Goal: Task Accomplishment & Management: Complete application form

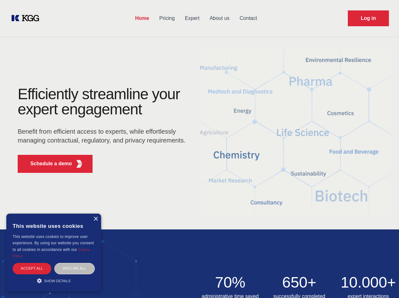
click at [199, 149] on div "Efficiently streamline your expert engagement Benefit from efficient access to …" at bounding box center [104, 131] width 192 height 91
click at [47, 164] on p "Schedule a demo" at bounding box center [51, 164] width 42 height 8
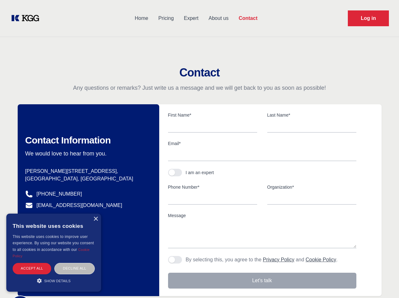
click at [95, 219] on div "× This website uses cookies This website uses cookies to improve user experienc…" at bounding box center [53, 252] width 95 height 78
click at [32, 268] on div "Accept all" at bounding box center [32, 268] width 39 height 11
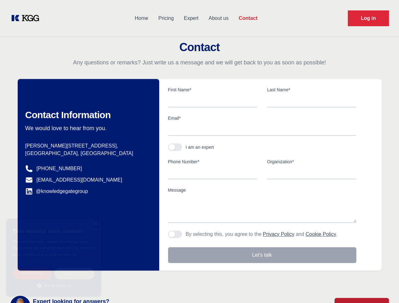
click at [74, 268] on div "Decline all" at bounding box center [74, 273] width 40 height 11
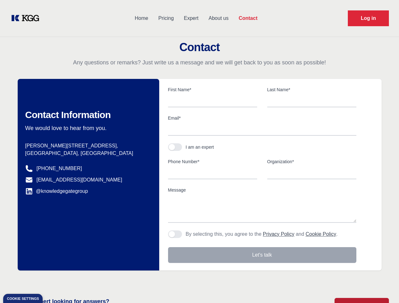
click at [54, 280] on main "Contact Any questions or remarks? Just write us a message and we will get back …" at bounding box center [199, 164] width 399 height 329
